Goal: Obtain resource: Download file/media

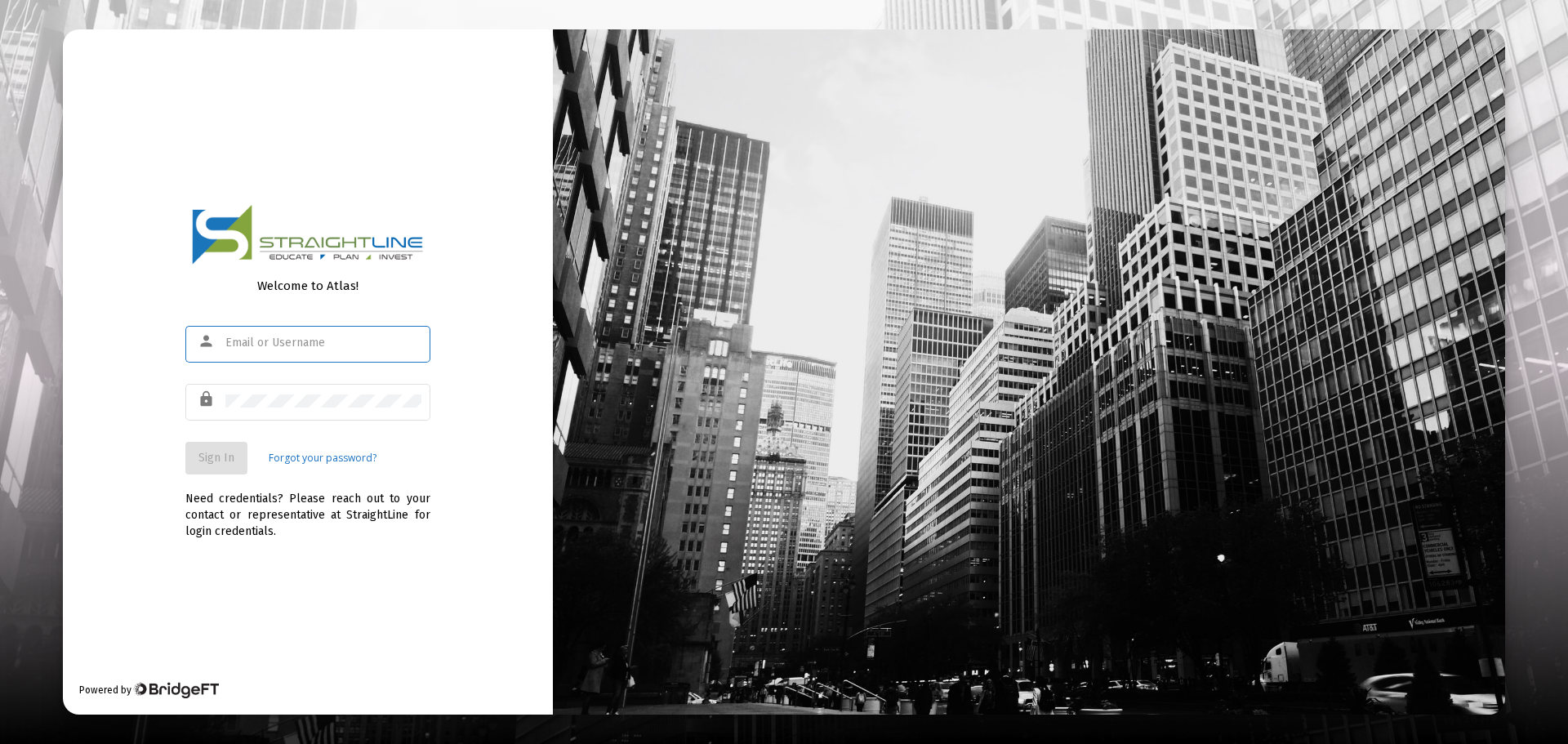
type input "[PERSON_NAME][EMAIL_ADDRESS][DOMAIN_NAME]"
click at [223, 454] on span "Sign In" at bounding box center [216, 458] width 36 height 14
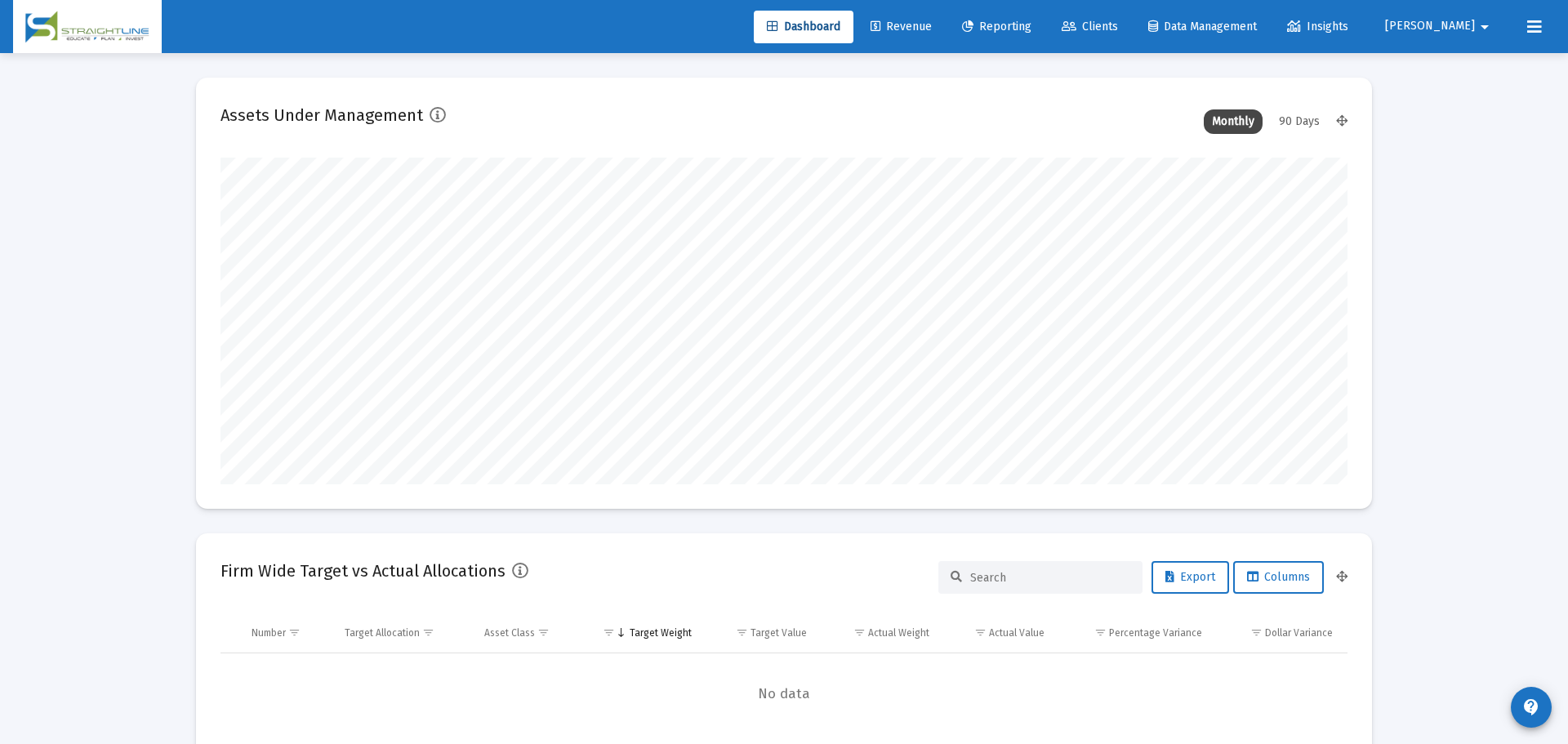
type input "[DATE]"
click at [1019, 22] on span "Reporting" at bounding box center [984, 26] width 69 height 14
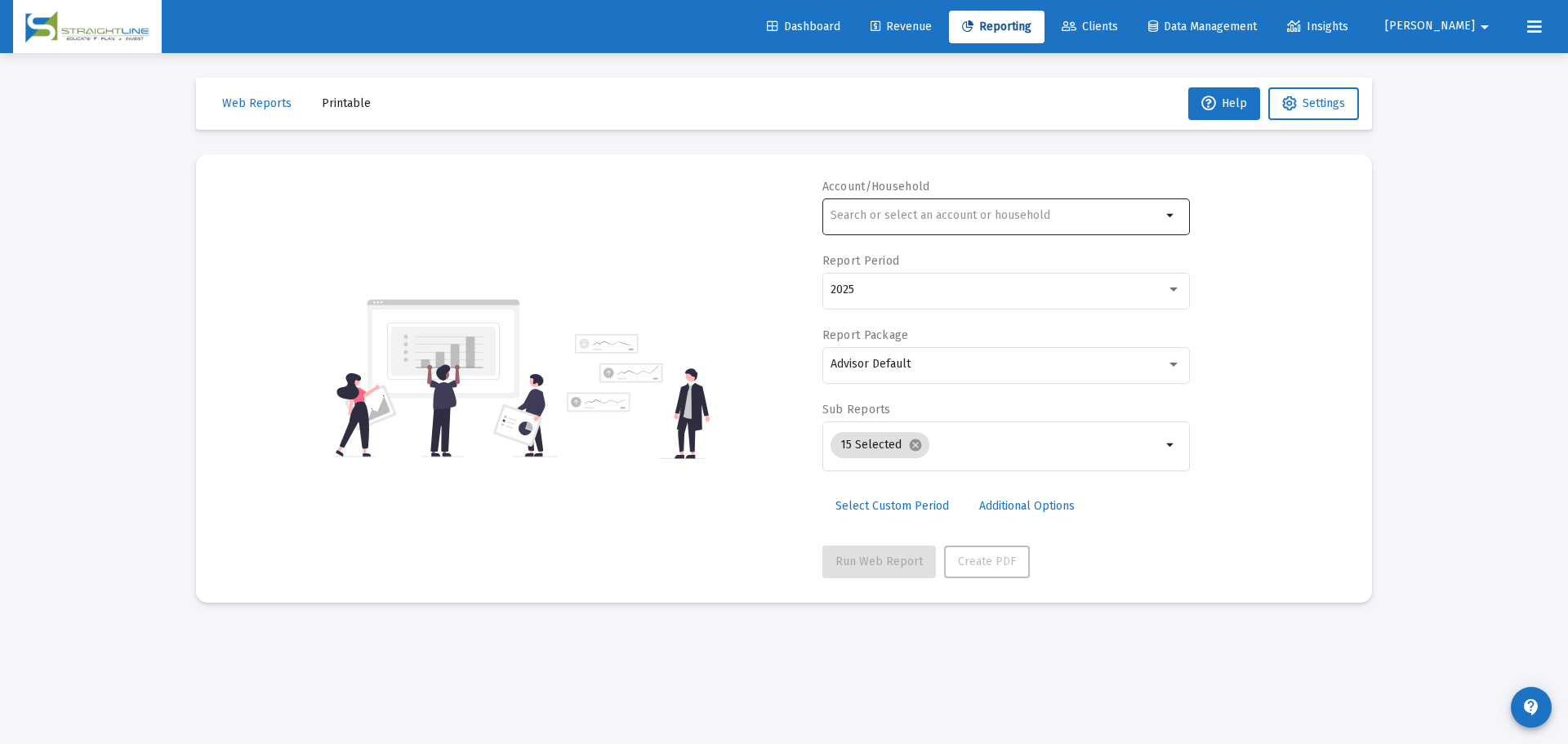
click at [864, 210] on input "text" at bounding box center [996, 215] width 331 height 13
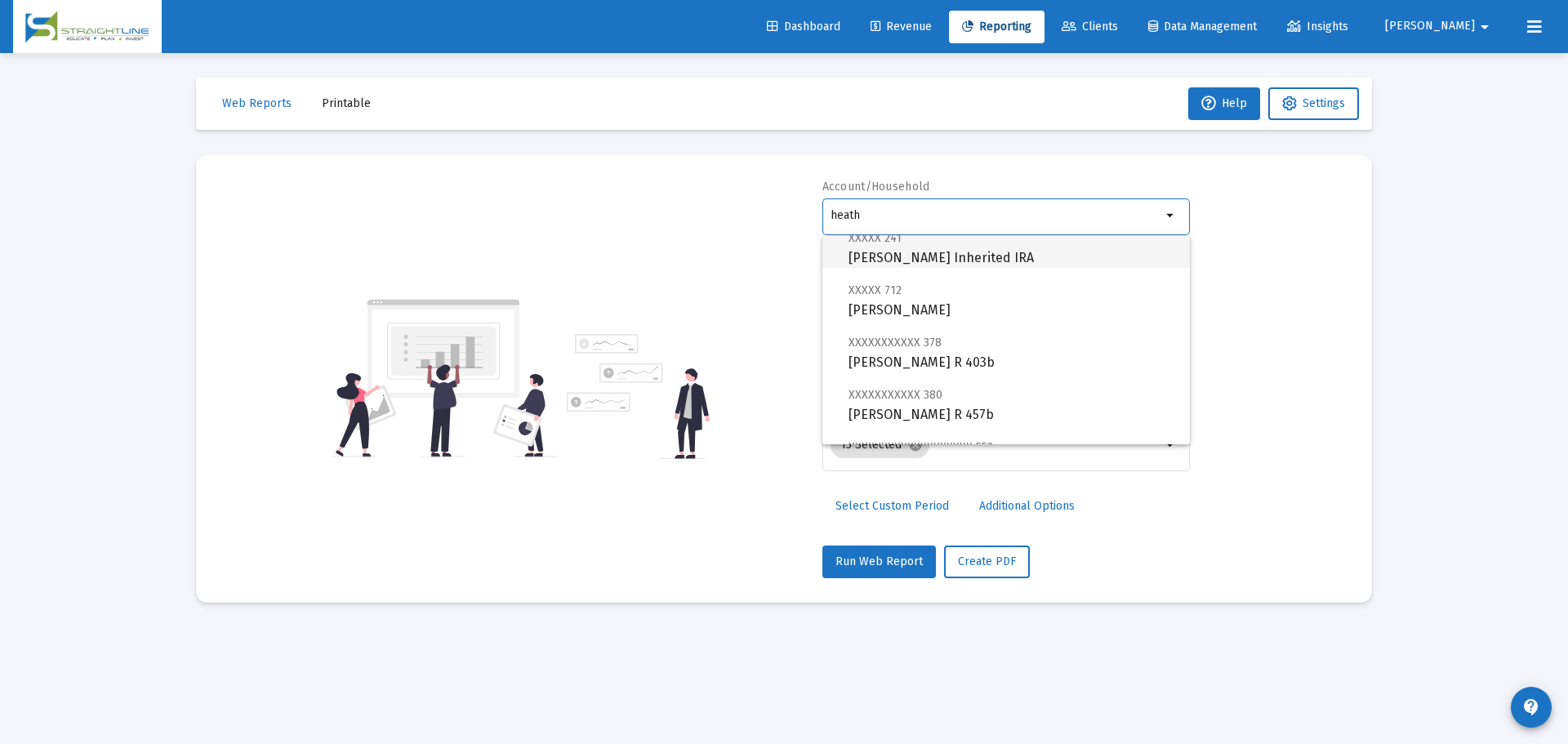
scroll to position [490, 0]
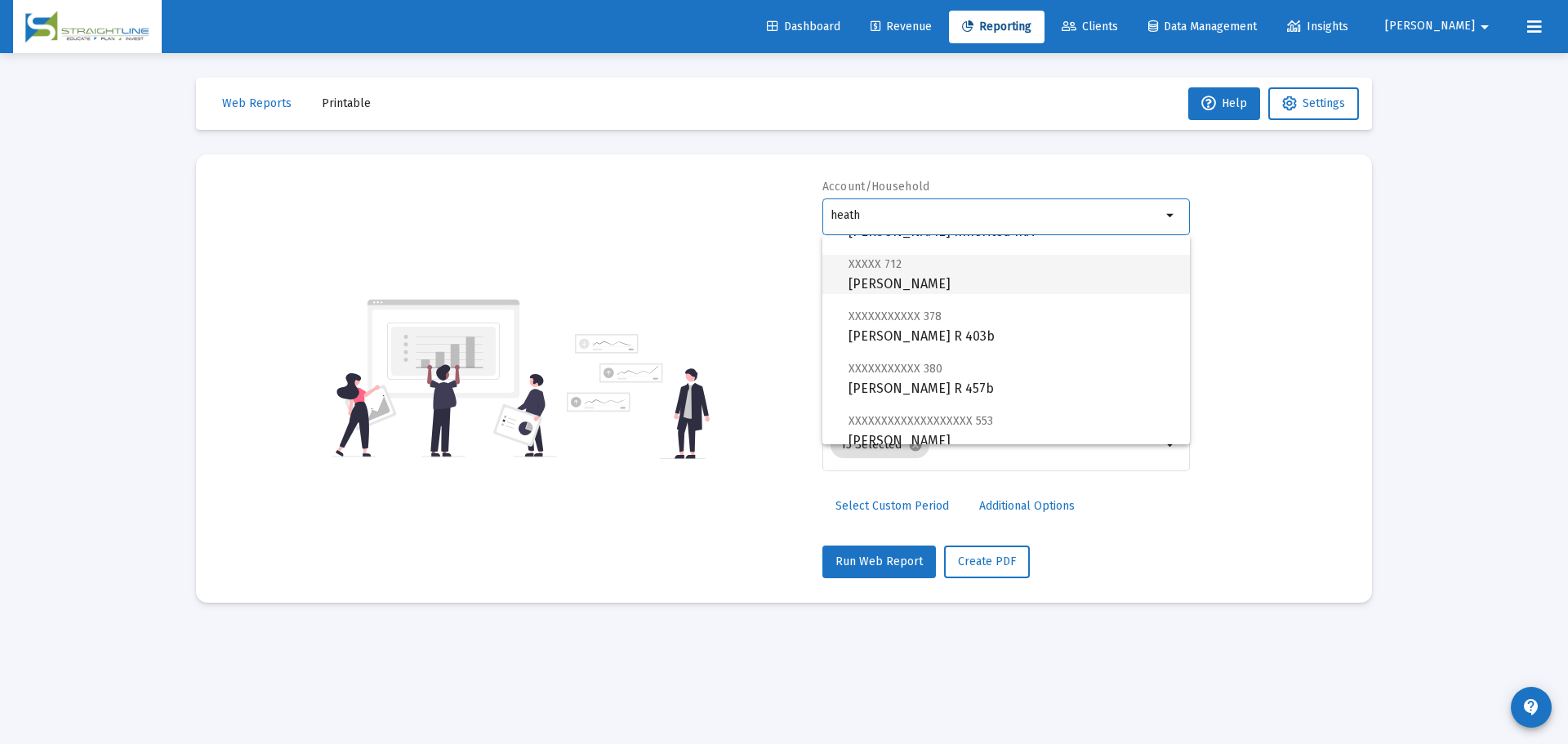
click at [952, 283] on span "XXXXX 712 [PERSON_NAME]" at bounding box center [1012, 274] width 328 height 40
type input "[PERSON_NAME]"
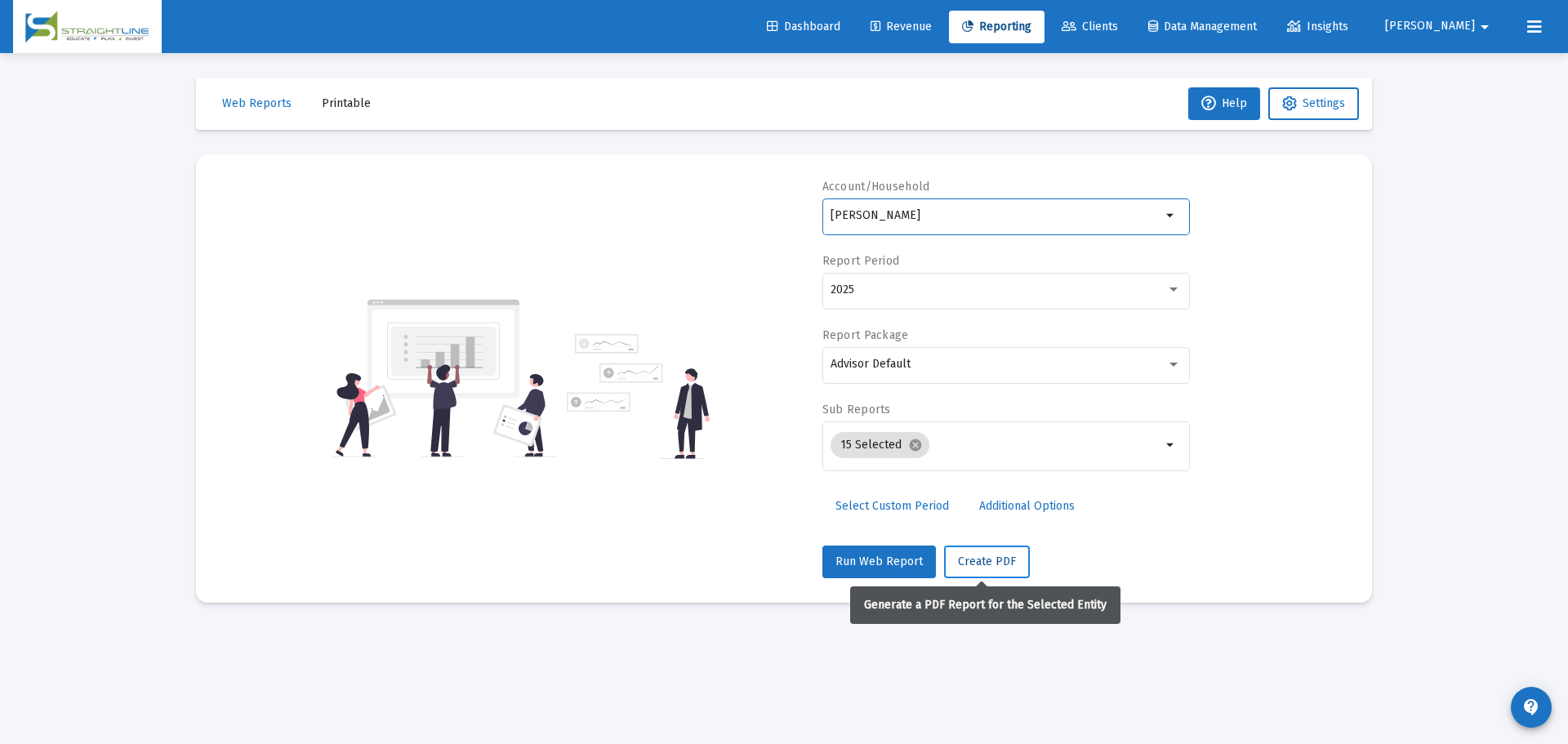
click at [958, 558] on span "Create PDF" at bounding box center [987, 562] width 58 height 14
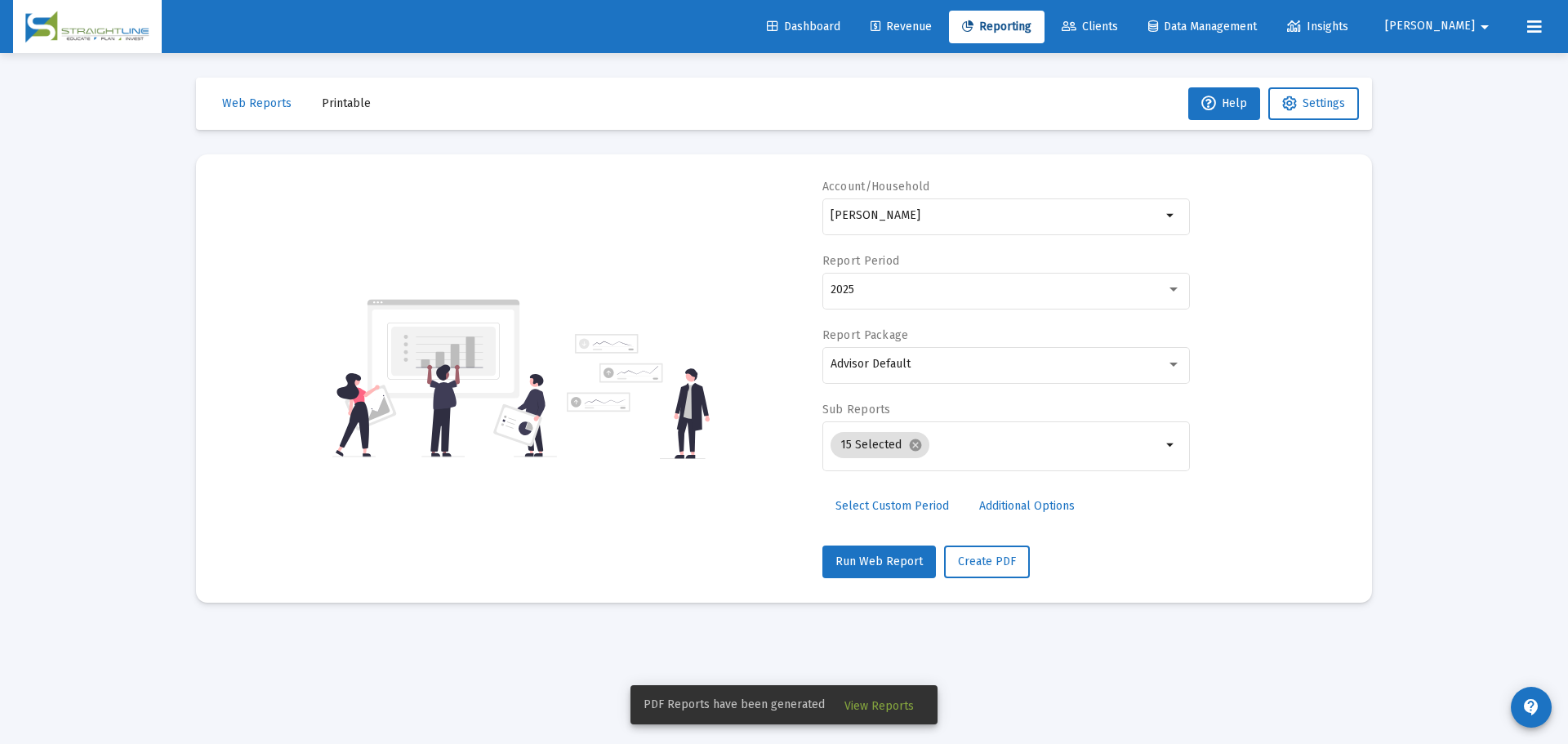
click at [875, 694] on button "View Reports" at bounding box center [878, 705] width 95 height 30
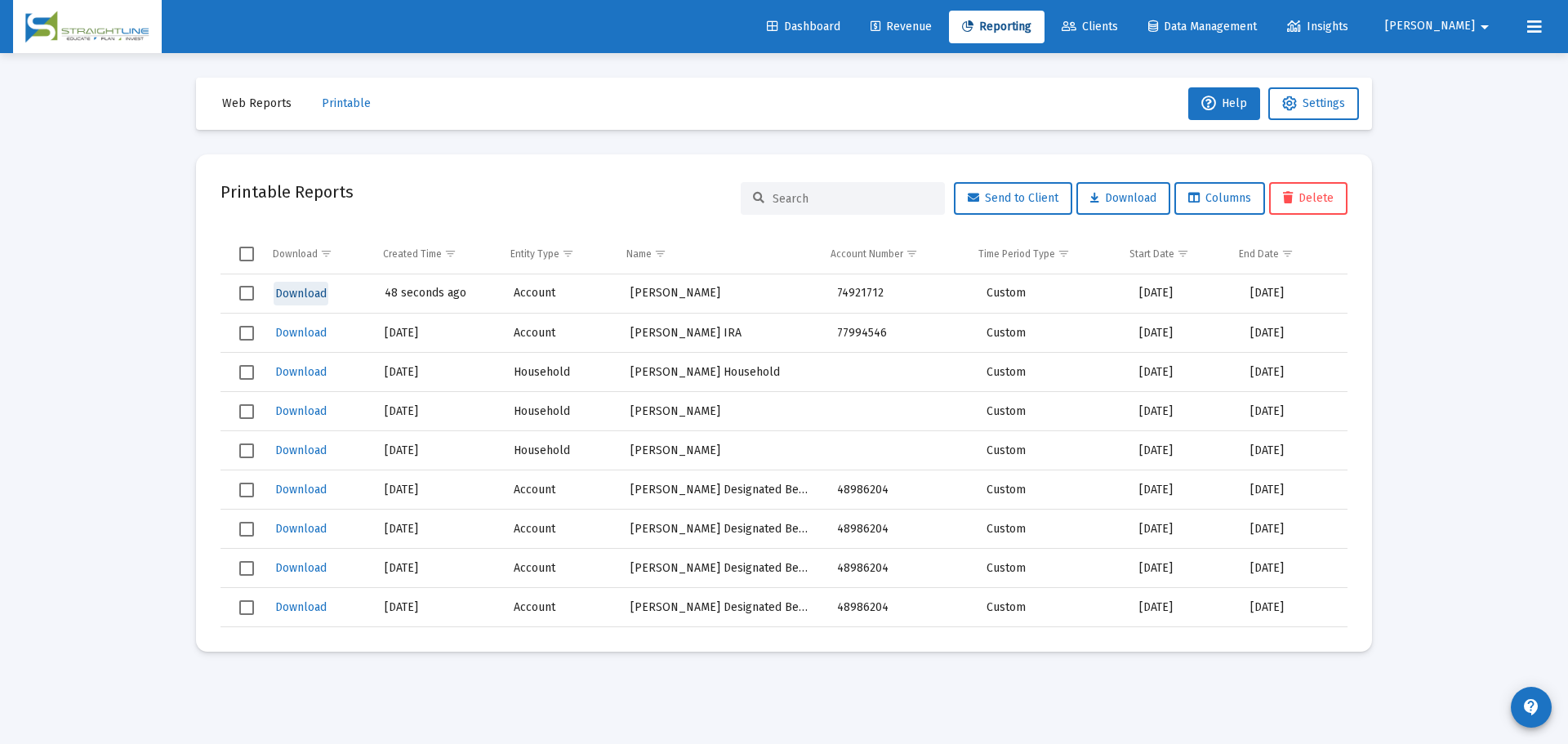
click at [286, 287] on span "Download" at bounding box center [300, 294] width 52 height 14
